Goal: Task Accomplishment & Management: Use online tool/utility

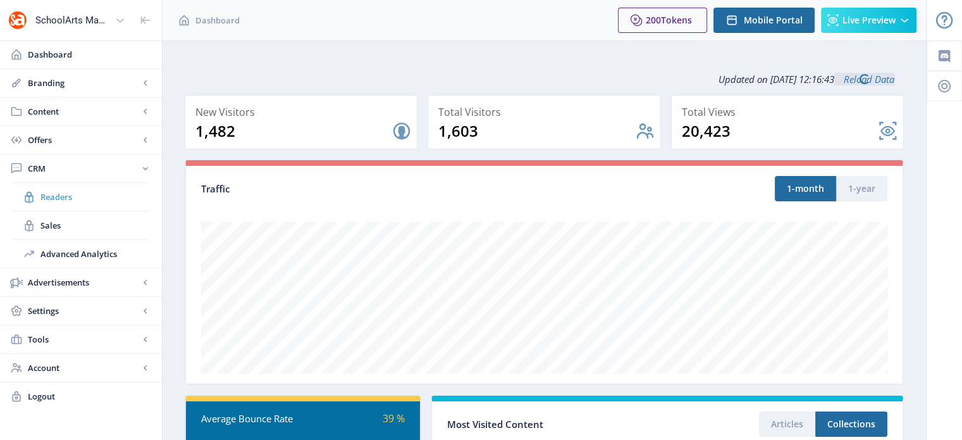
click at [63, 199] on span "Readers" at bounding box center [94, 196] width 109 height 13
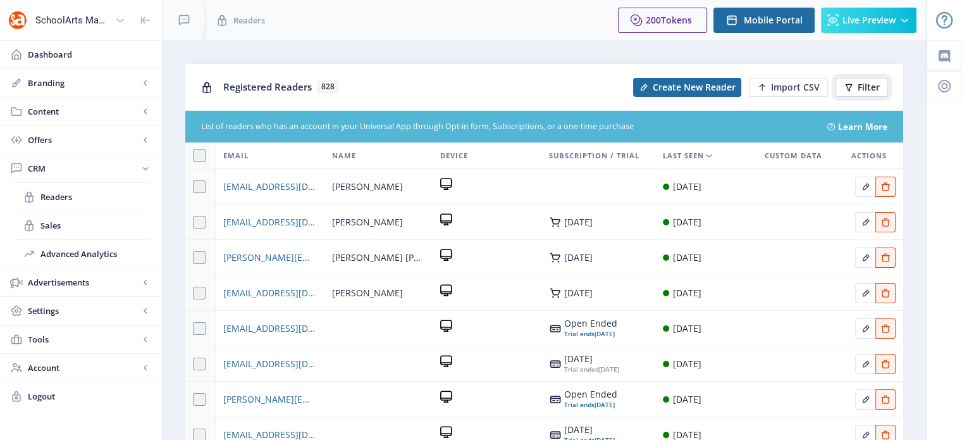
click at [870, 92] on span "Filter" at bounding box center [869, 87] width 22 height 10
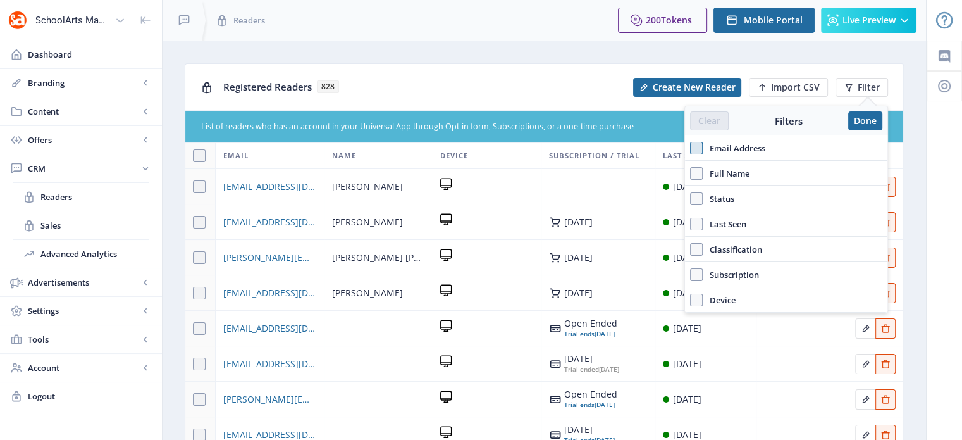
click at [697, 150] on span at bounding box center [696, 148] width 13 height 13
click at [691, 149] on input "Email Address" at bounding box center [690, 148] width 1 height 1
checkbox input "true"
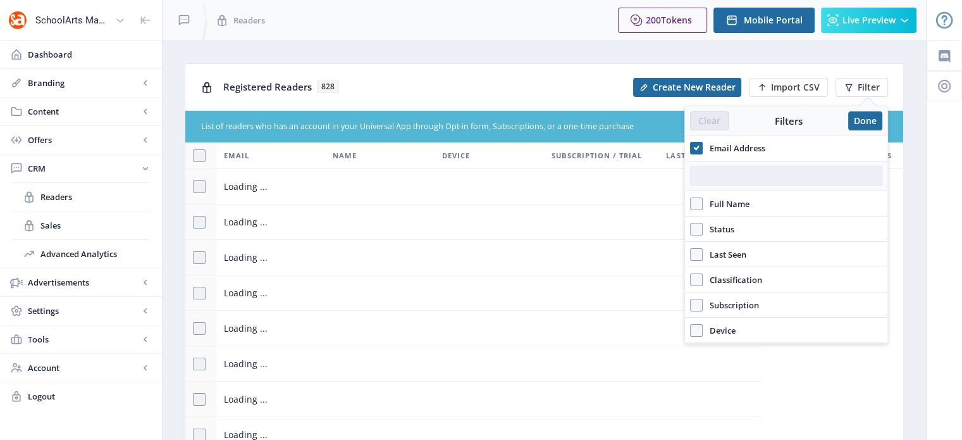
click at [722, 174] on input "text" at bounding box center [786, 176] width 192 height 20
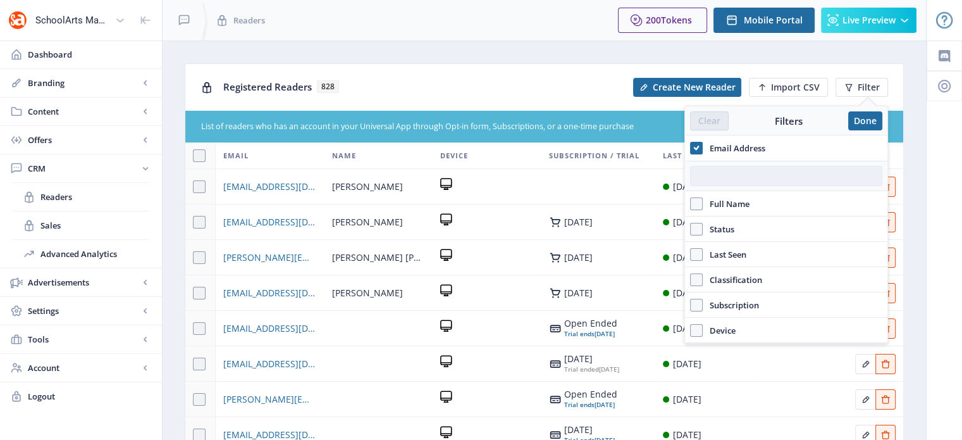
paste input "07419"
type input "07419"
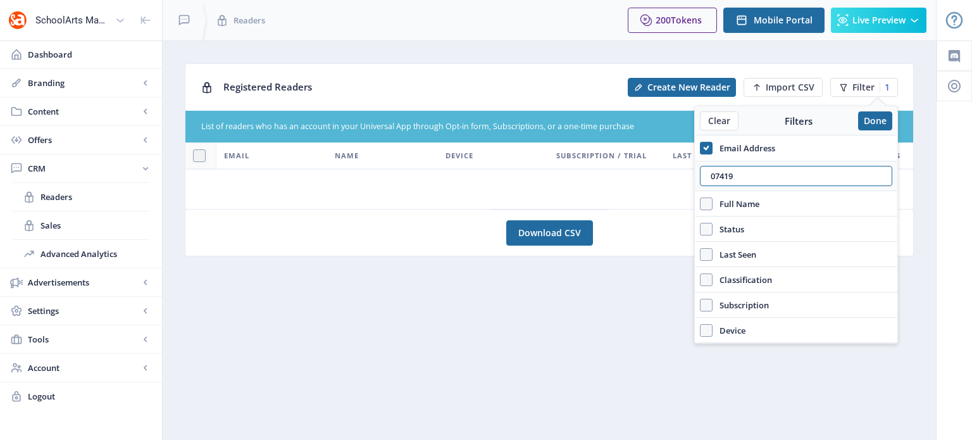
drag, startPoint x: 745, startPoint y: 175, endPoint x: 690, endPoint y: 175, distance: 55.0
click at [690, 175] on nb-layout "SchoolArts Magazine Dashboard Branding App Appearance Brand Brief Pages SEO Web…" at bounding box center [486, 220] width 972 height 440
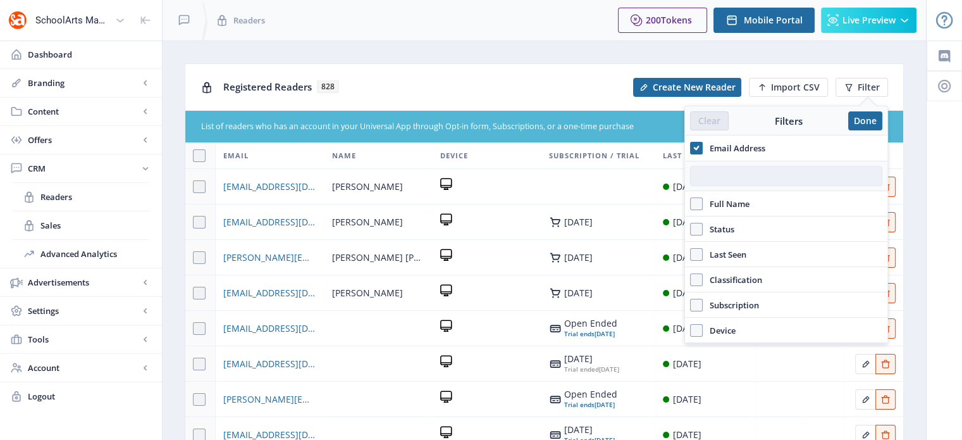
click at [744, 179] on input "text" at bounding box center [786, 176] width 192 height 20
paste input "taynicshoe@gmail.com"
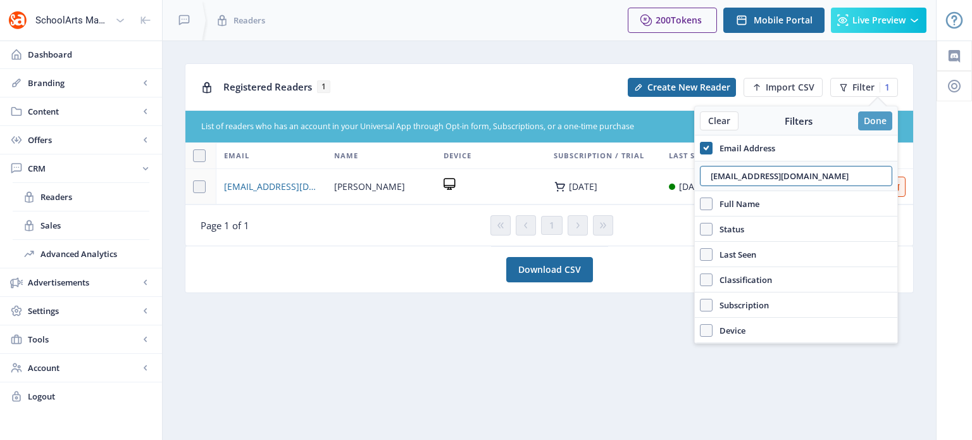
type input "taynicshoe@gmail.com"
click at [874, 118] on button "Done" at bounding box center [875, 120] width 34 height 19
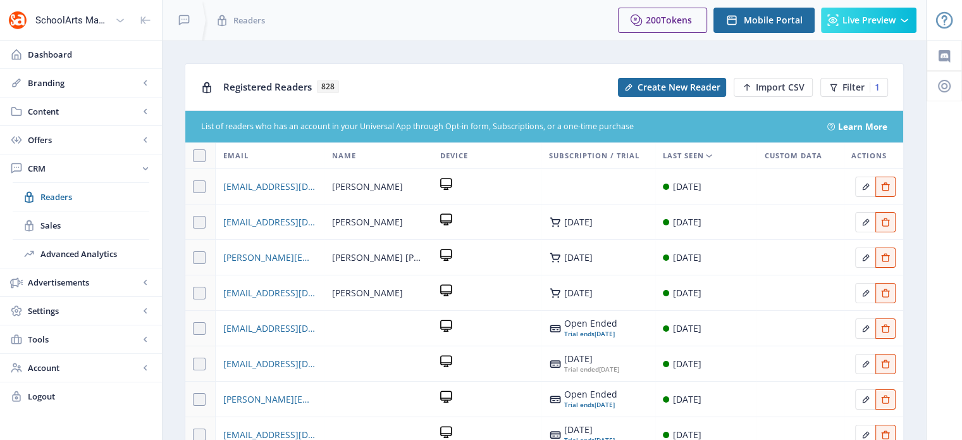
click at [852, 69] on div "Registered Readers 828 Create New Reader Import CSV Filter 1" at bounding box center [544, 87] width 718 height 46
click at [852, 88] on span "Filter" at bounding box center [853, 87] width 22 height 10
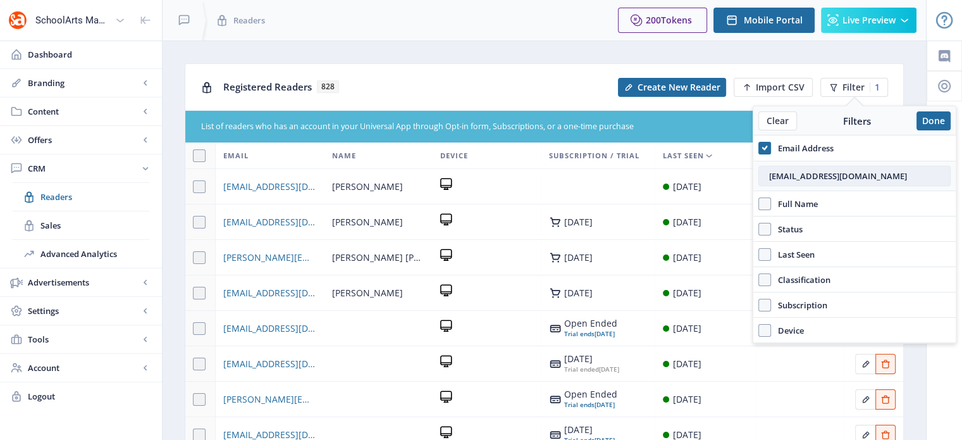
drag, startPoint x: 863, startPoint y: 169, endPoint x: 767, endPoint y: 165, distance: 95.6
click at [767, 166] on input "taynicshoe@gmail.com" at bounding box center [854, 176] width 192 height 20
paste input "clott@mquiteisd.org"
type input "clott@mquiteisd.org"
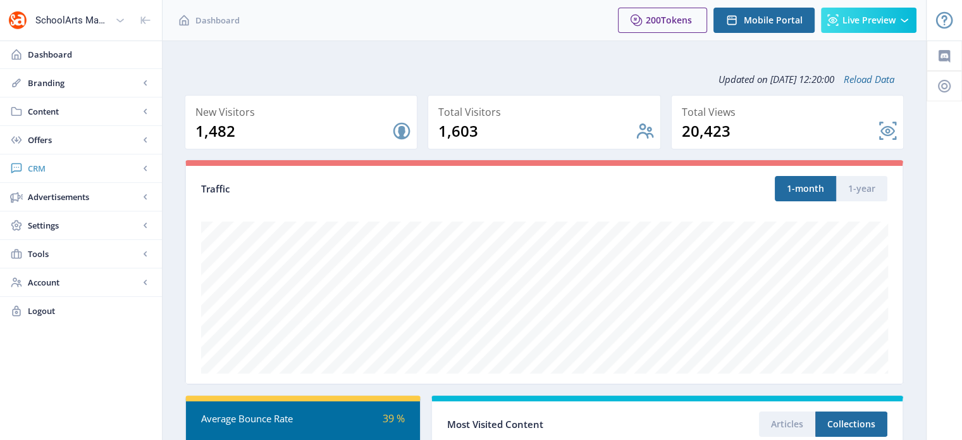
click at [46, 171] on span "CRM" at bounding box center [83, 168] width 111 height 13
click at [82, 195] on span "Readers" at bounding box center [94, 196] width 109 height 13
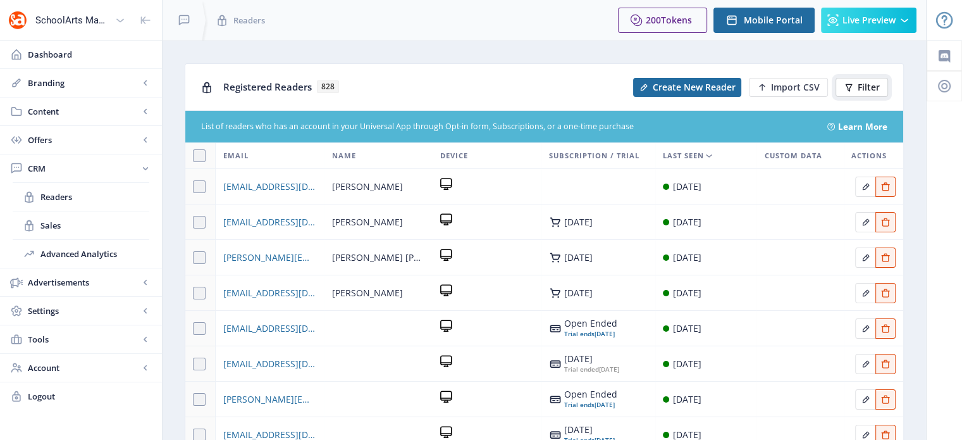
click at [863, 87] on span "Filter" at bounding box center [869, 87] width 22 height 10
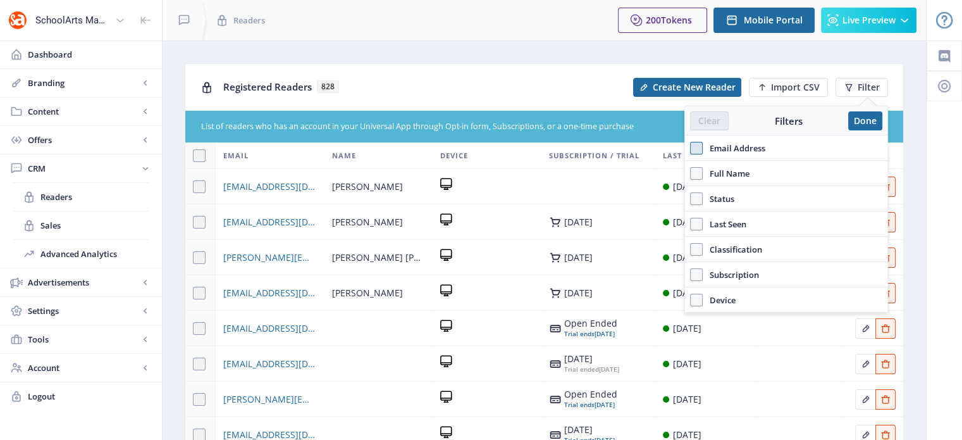
click at [690, 151] on span at bounding box center [696, 148] width 13 height 13
click at [690, 149] on input "Email Address" at bounding box center [690, 148] width 1 height 1
checkbox input "true"
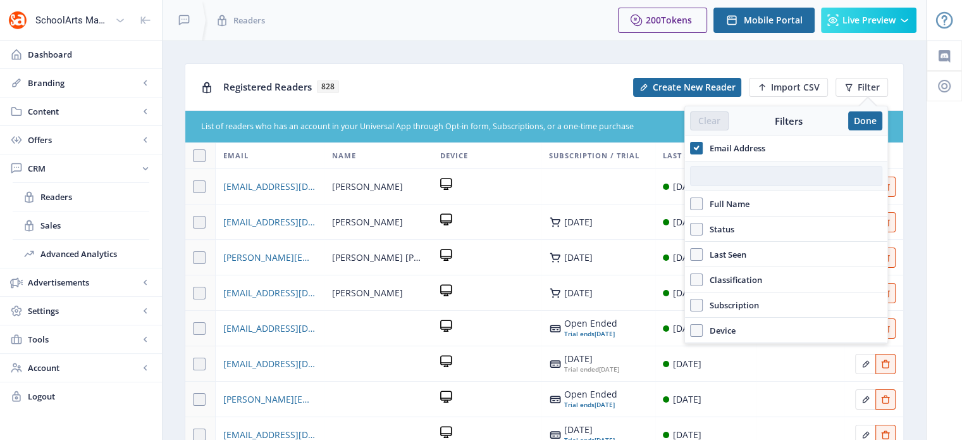
click at [737, 173] on input "text" at bounding box center [786, 176] width 192 height 20
paste input "[PERSON_NAME][EMAIL_ADDRESS][PERSON_NAME][DOMAIN_NAME]"
type input "[PERSON_NAME][EMAIL_ADDRESS][PERSON_NAME][DOMAIN_NAME]"
